Goal: Transaction & Acquisition: Purchase product/service

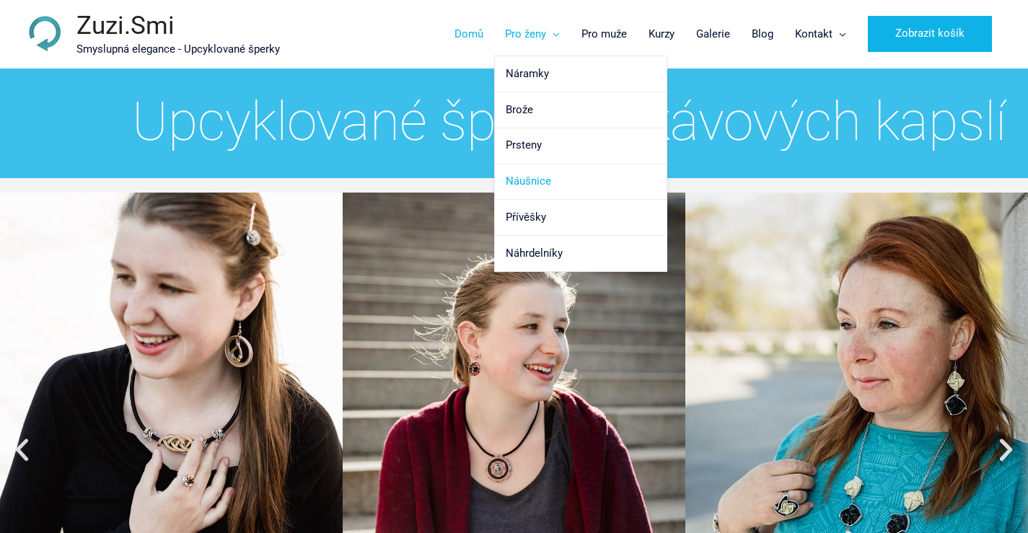
click at [543, 177] on link "Náušnice" at bounding box center [581, 183] width 172 height 36
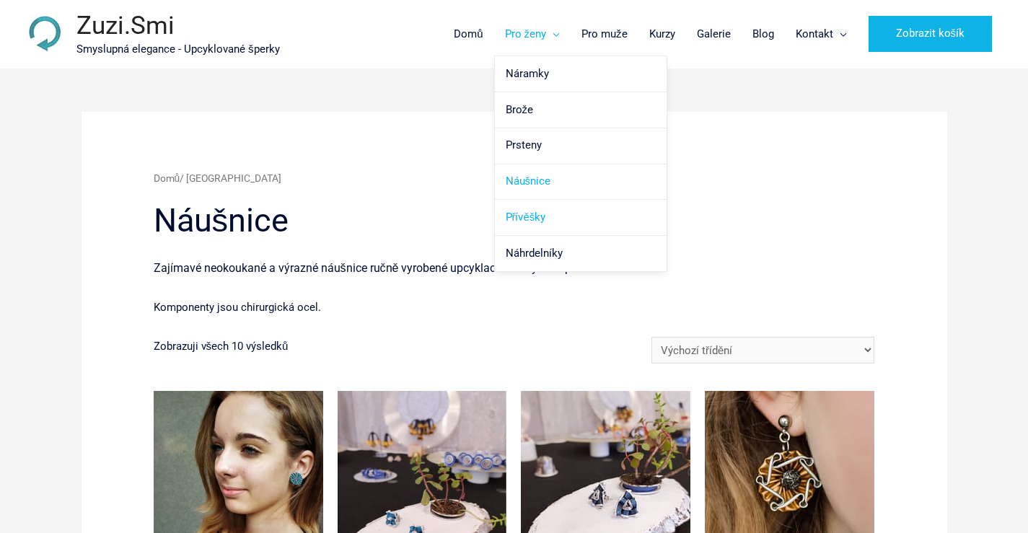
click at [543, 215] on link "Přívěšky" at bounding box center [581, 218] width 172 height 36
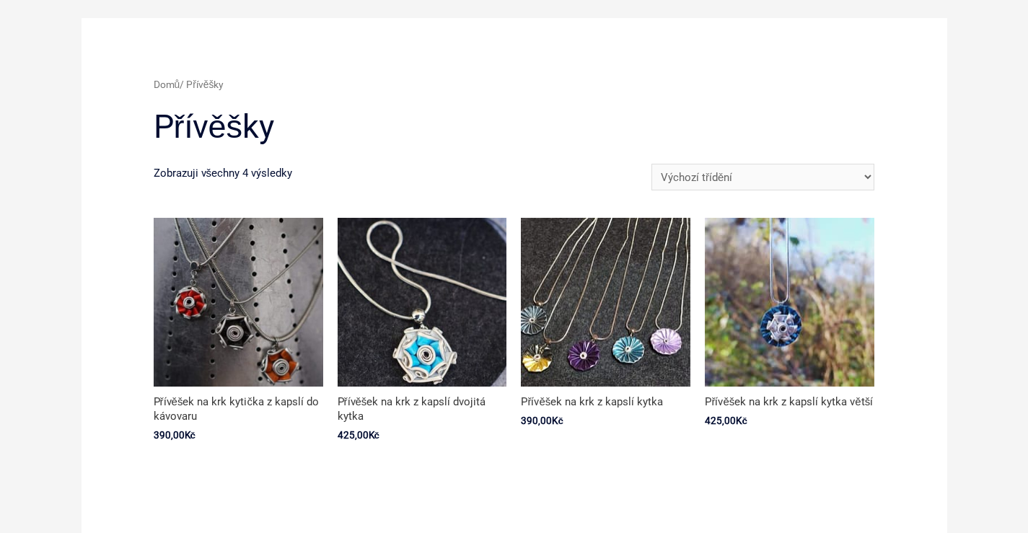
scroll to position [225, 0]
